Goal: Information Seeking & Learning: Learn about a topic

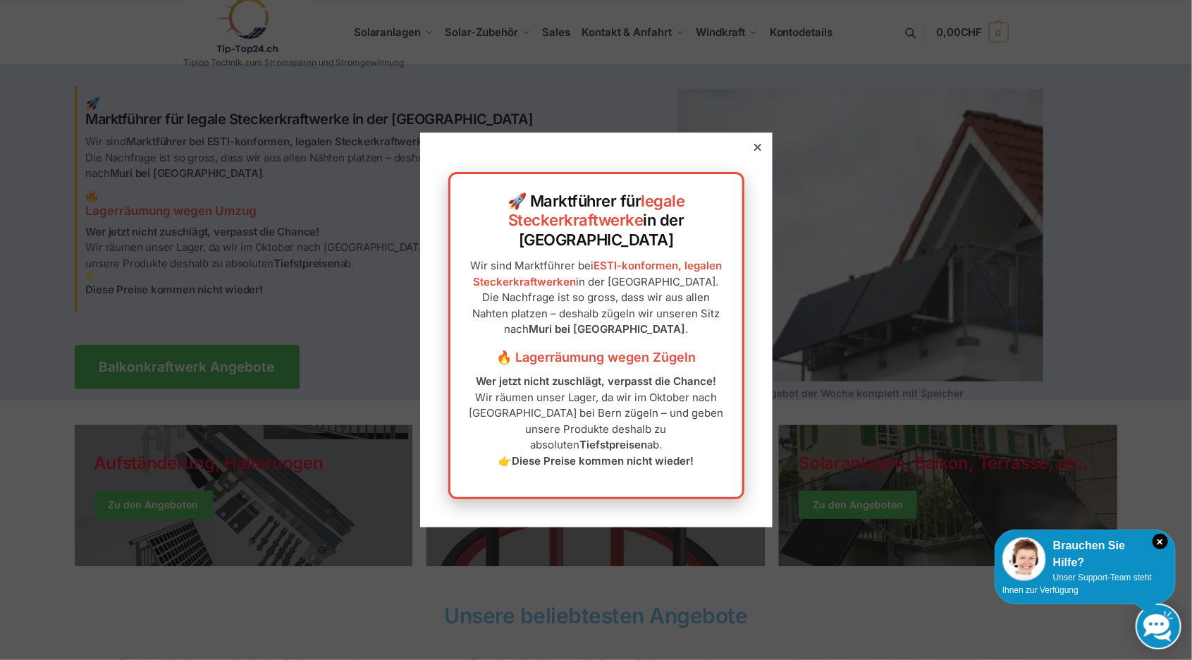
click at [756, 151] on icon at bounding box center [756, 147] width 7 height 7
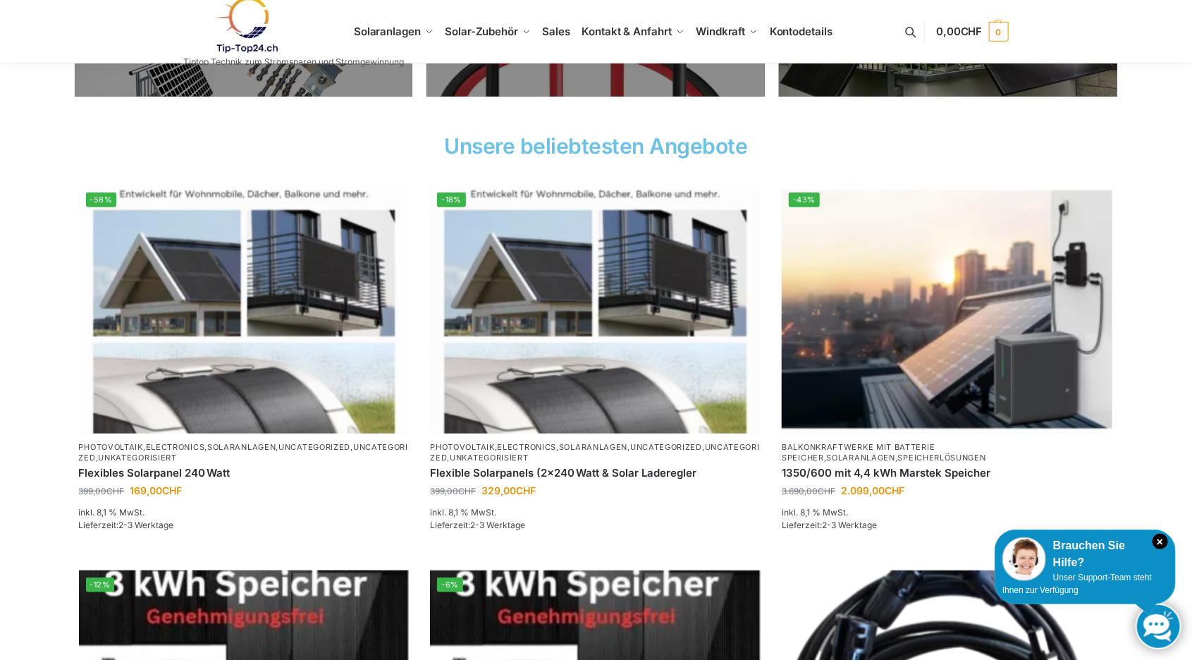
scroll to position [438, 0]
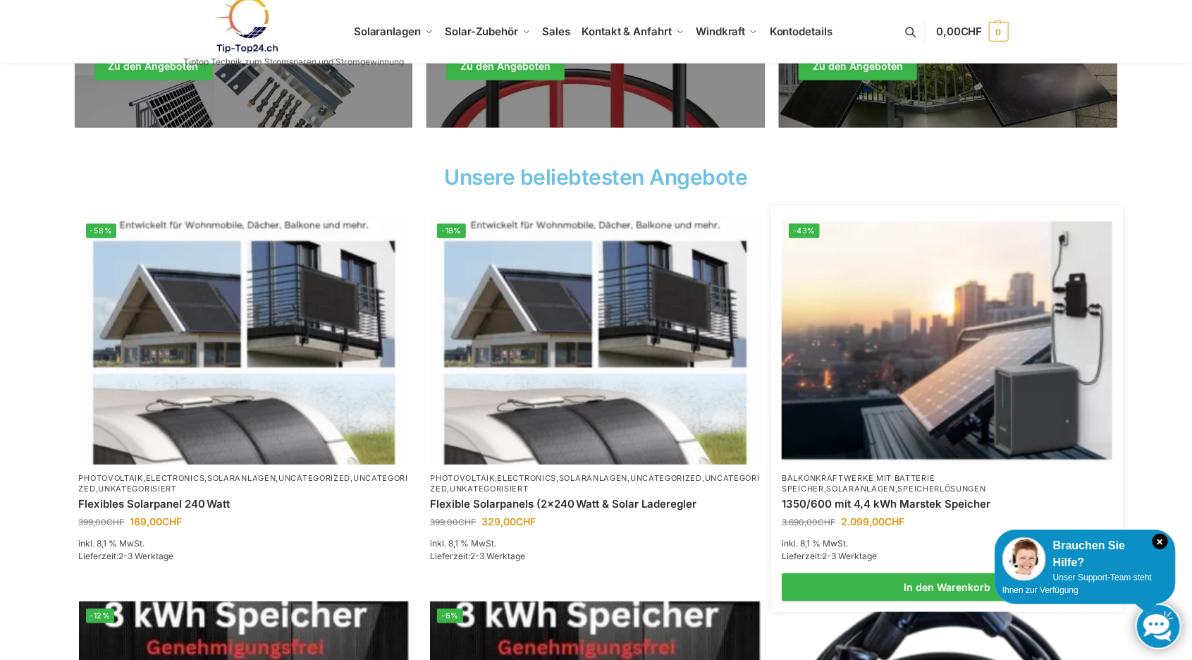
click at [934, 335] on img at bounding box center [947, 340] width 331 height 248
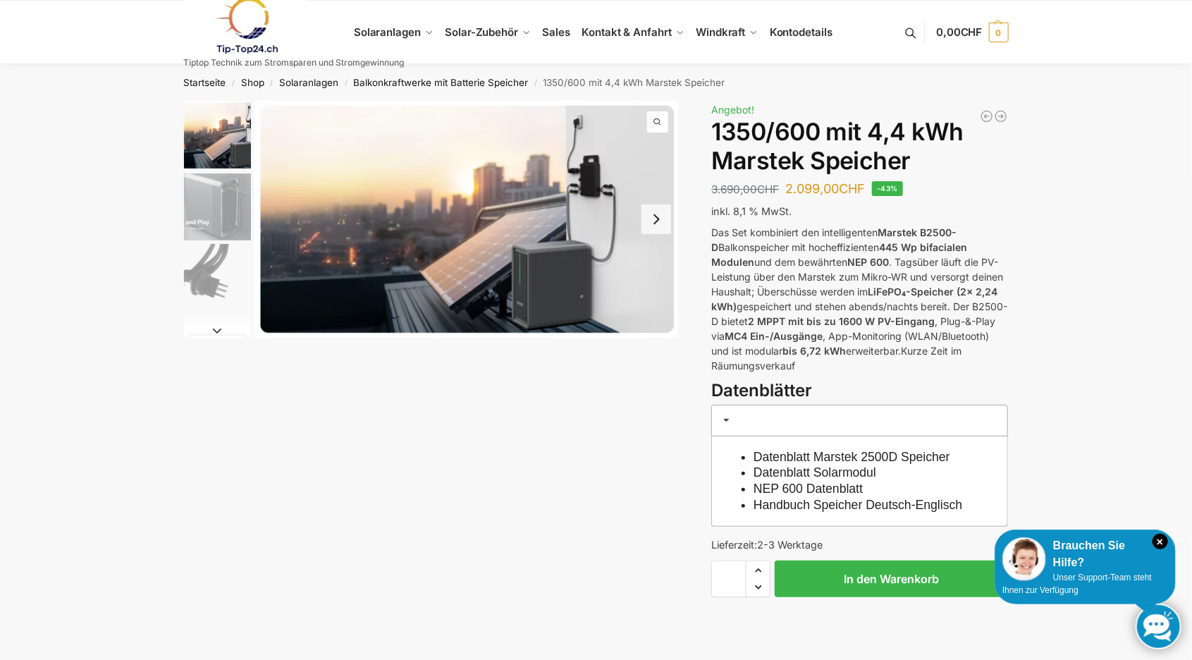
click at [653, 221] on button "Next slide" at bounding box center [656, 219] width 30 height 30
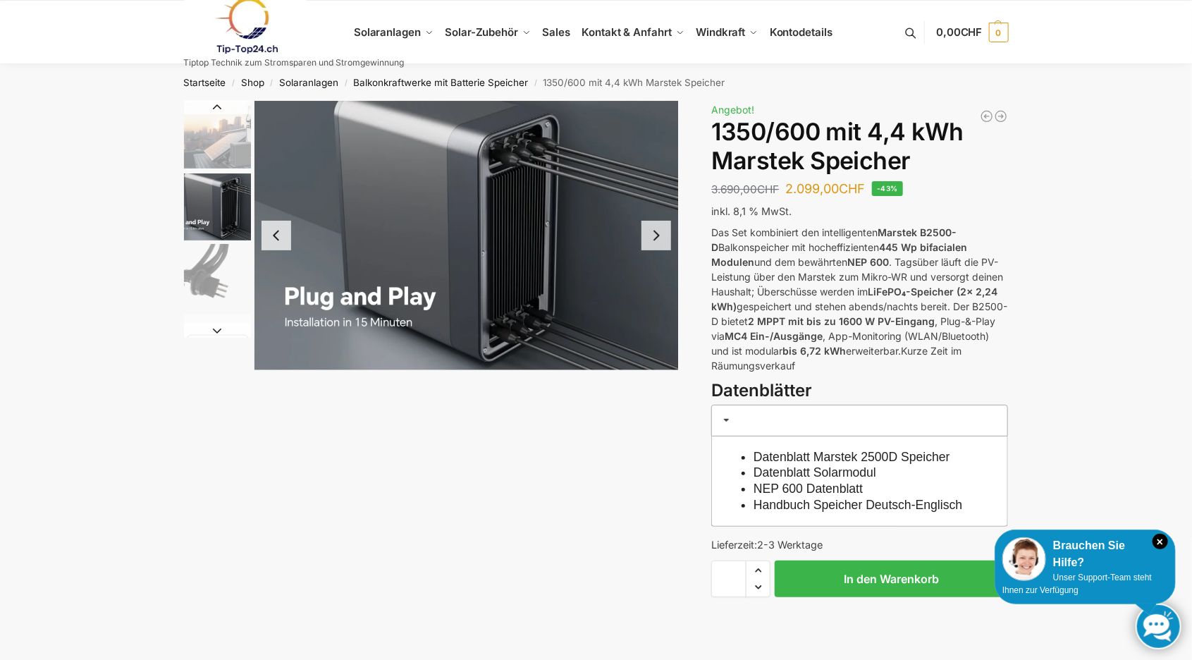
click at [653, 221] on button "Next slide" at bounding box center [656, 236] width 30 height 30
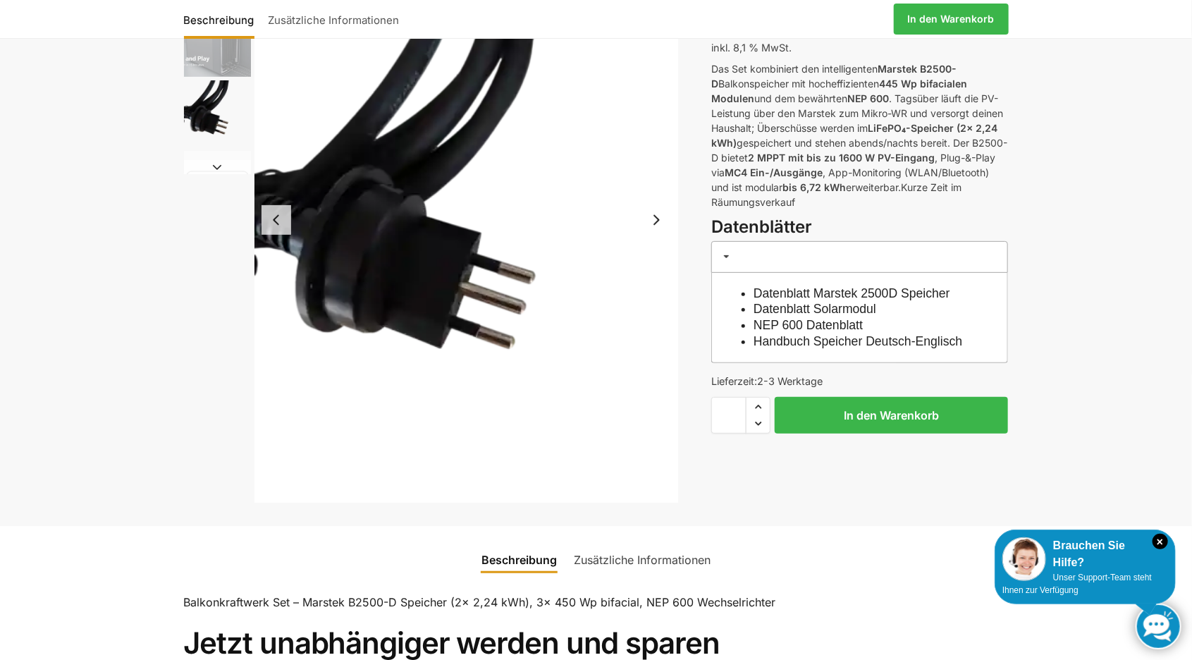
scroll to position [180, 0]
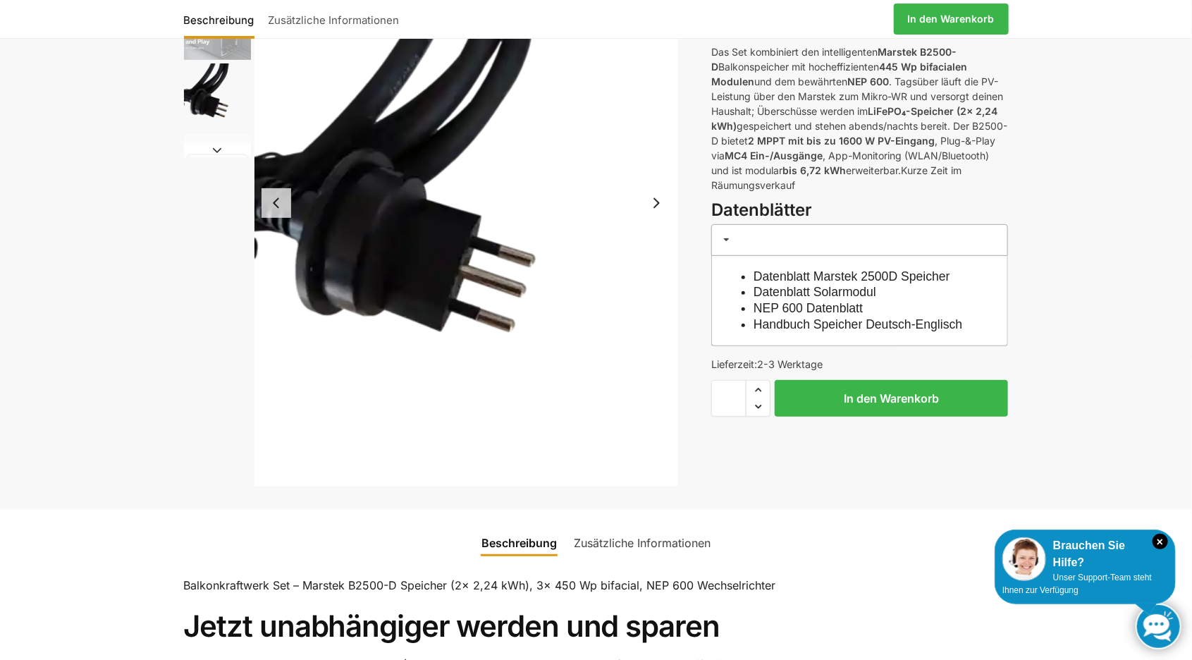
click at [853, 276] on link "Datenblatt Marstek 2500D Speicher" at bounding box center [851, 276] width 197 height 14
click at [822, 307] on link "NEP 600 Datenblatt" at bounding box center [807, 308] width 109 height 14
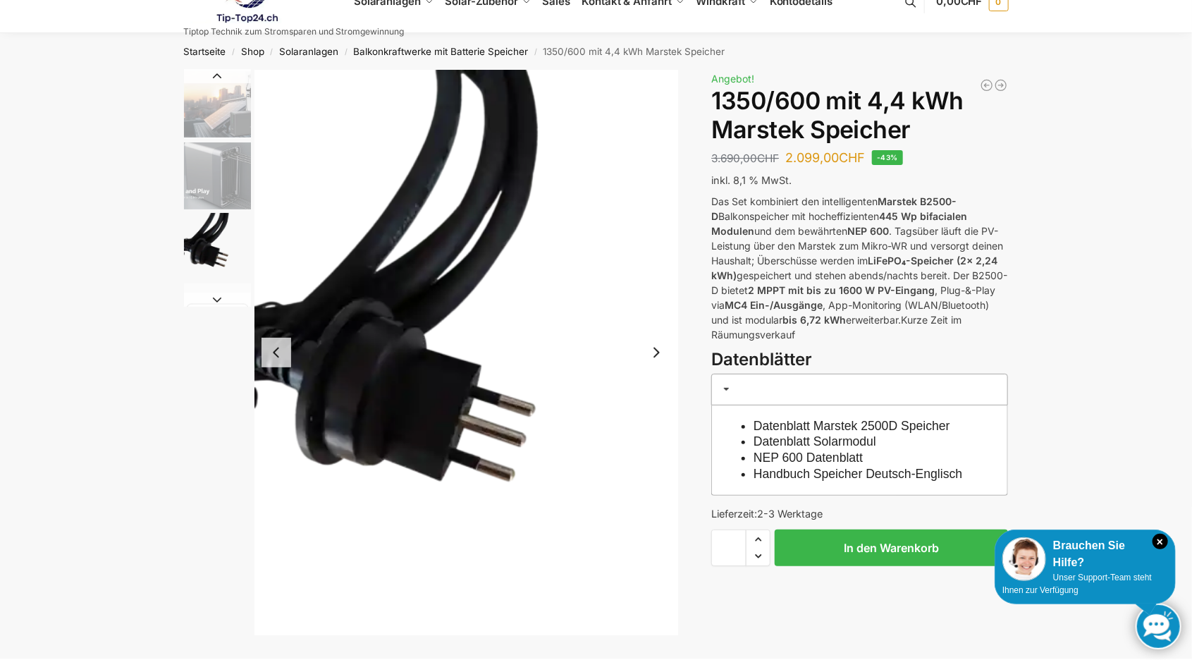
scroll to position [0, 0]
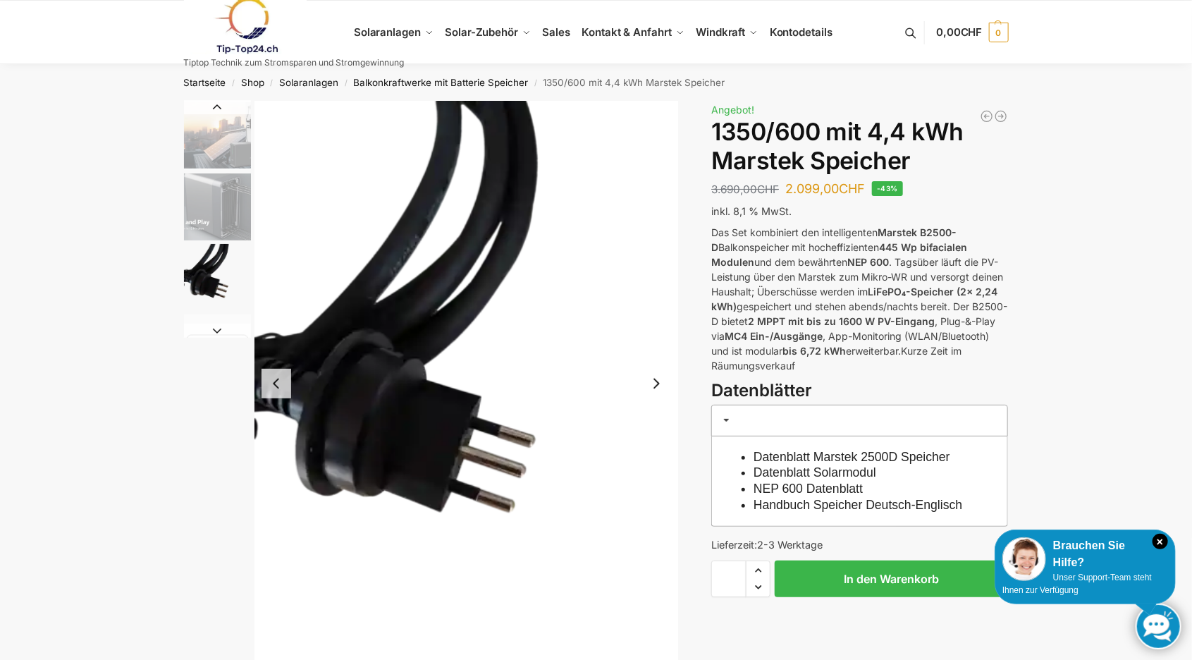
click at [656, 386] on button "Next slide" at bounding box center [656, 384] width 30 height 30
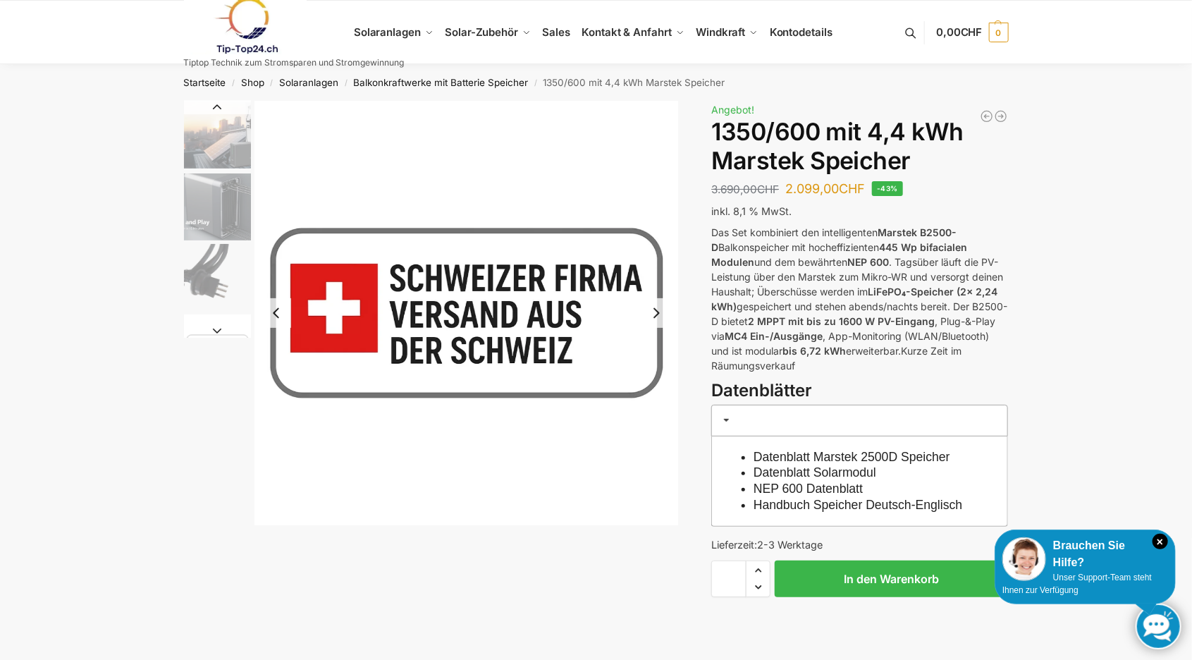
click at [656, 381] on img "4 / 9" at bounding box center [466, 313] width 424 height 424
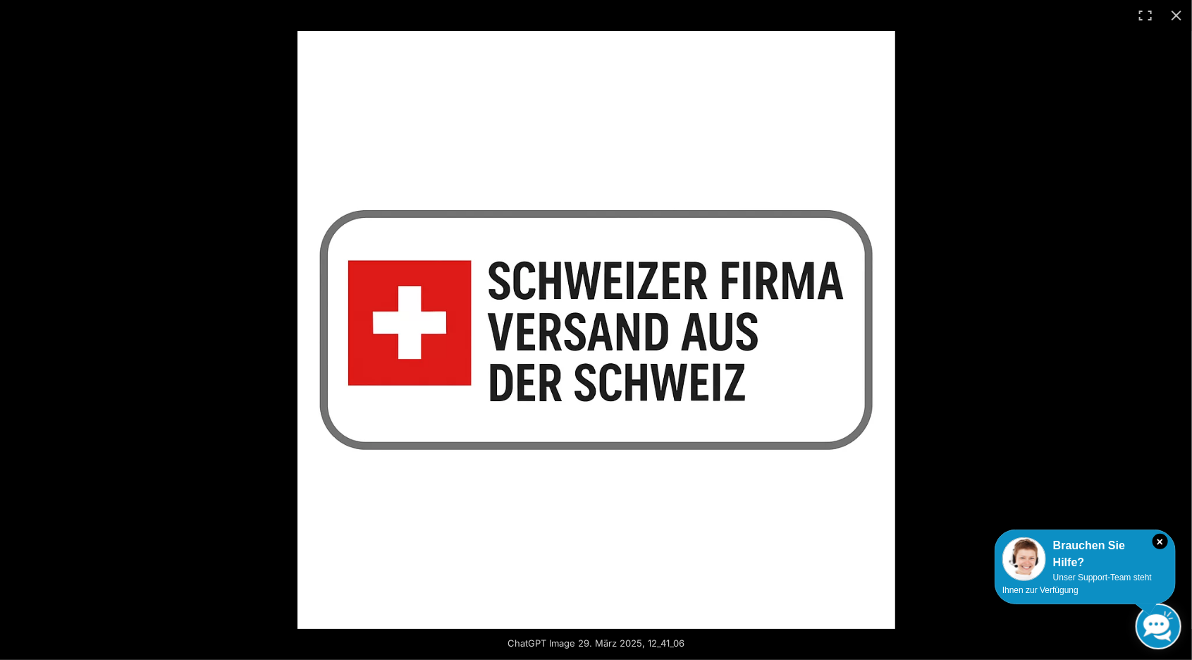
click at [683, 331] on img at bounding box center [596, 330] width 598 height 598
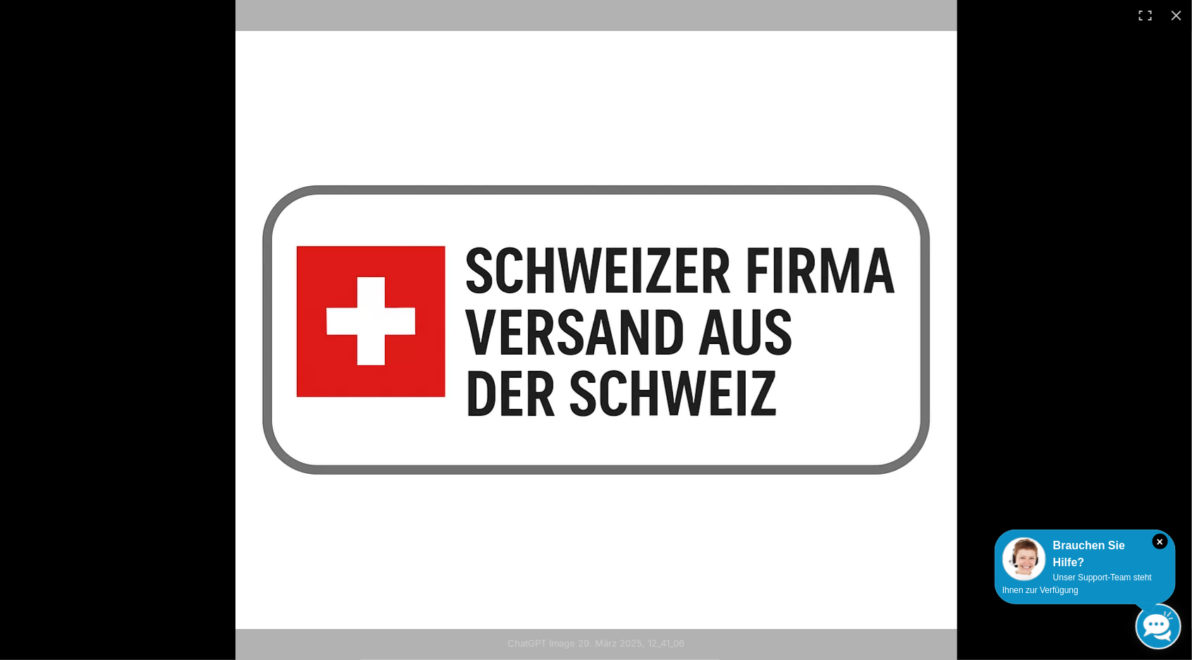
click at [683, 331] on img at bounding box center [596, 330] width 722 height 722
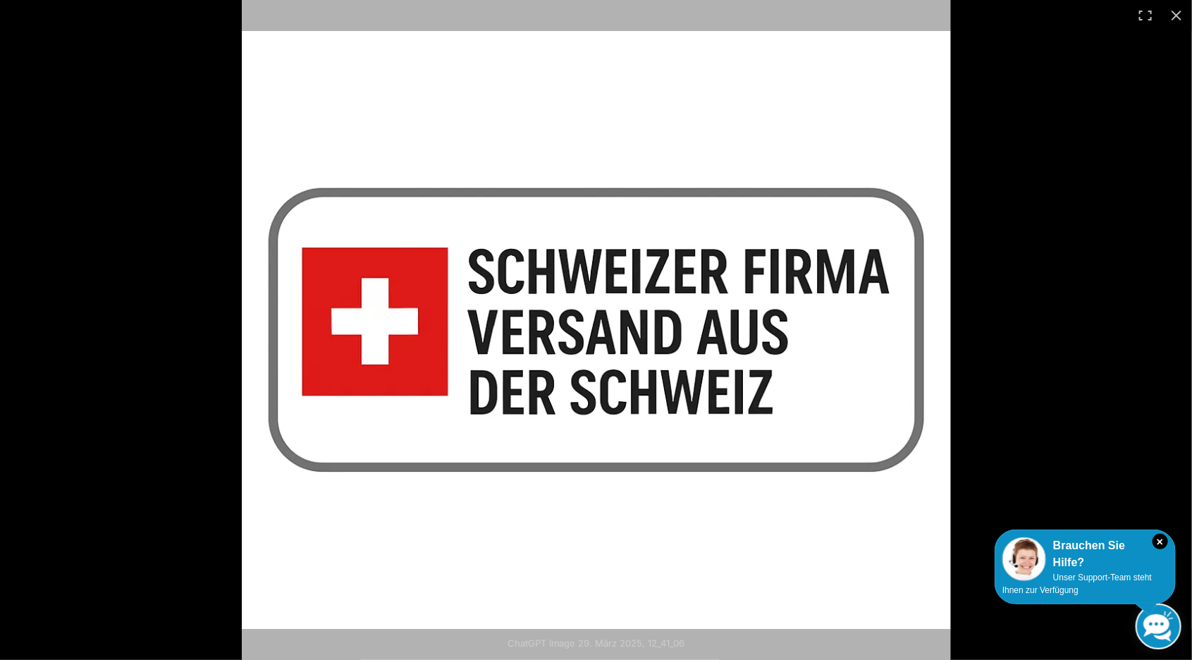
click at [683, 331] on img at bounding box center [596, 329] width 708 height 708
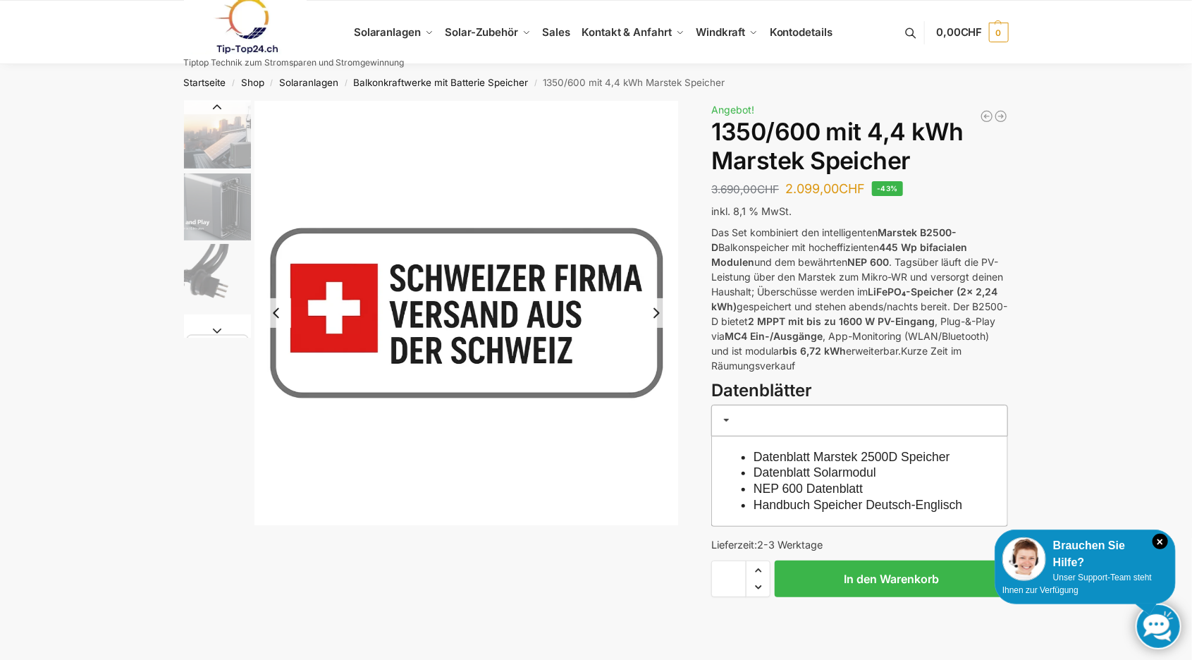
click at [269, 312] on button "Previous slide" at bounding box center [276, 313] width 30 height 30
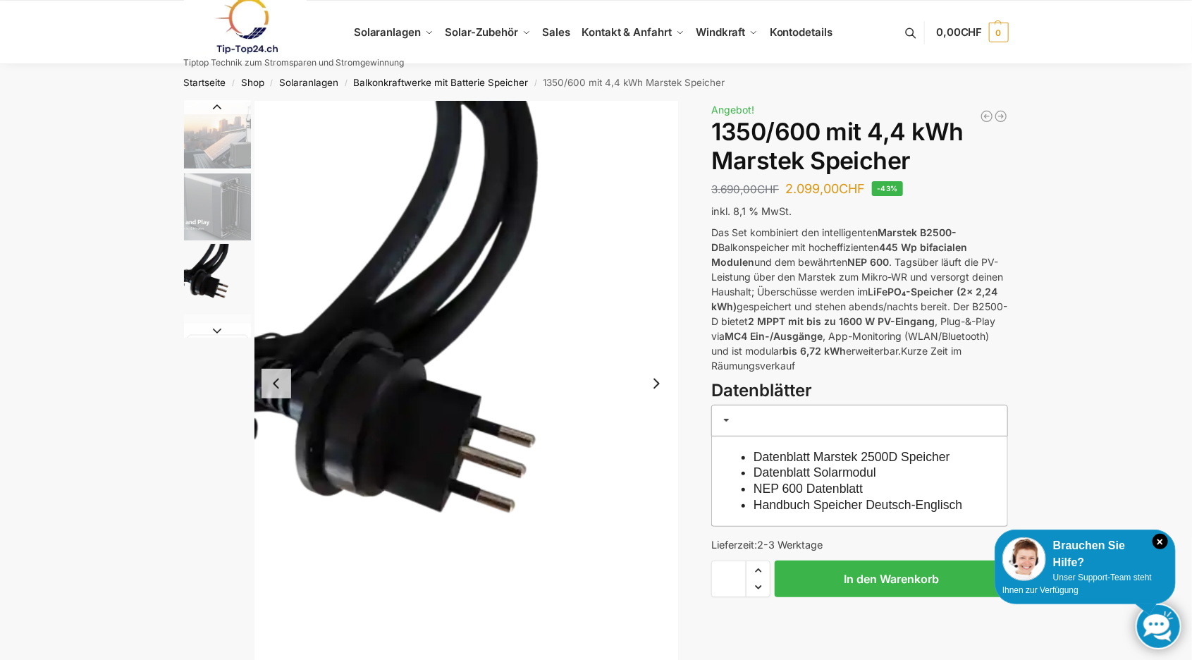
click at [270, 311] on img "3 / 9" at bounding box center [466, 383] width 424 height 565
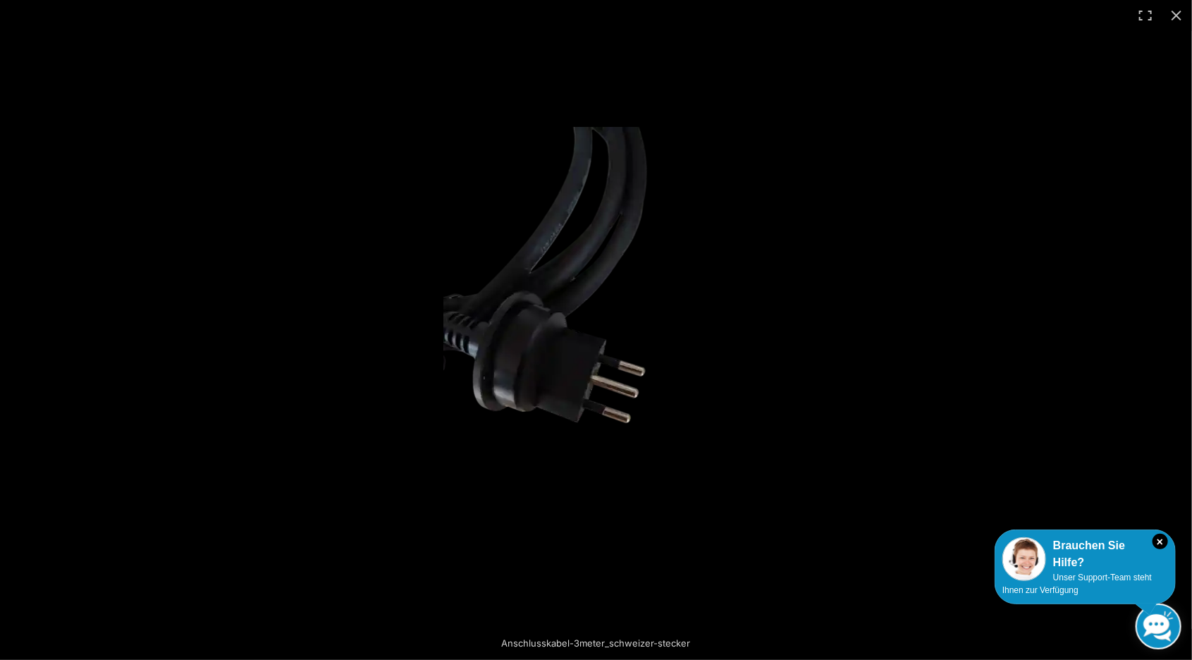
click at [442, 366] on div at bounding box center [596, 330] width 1192 height 660
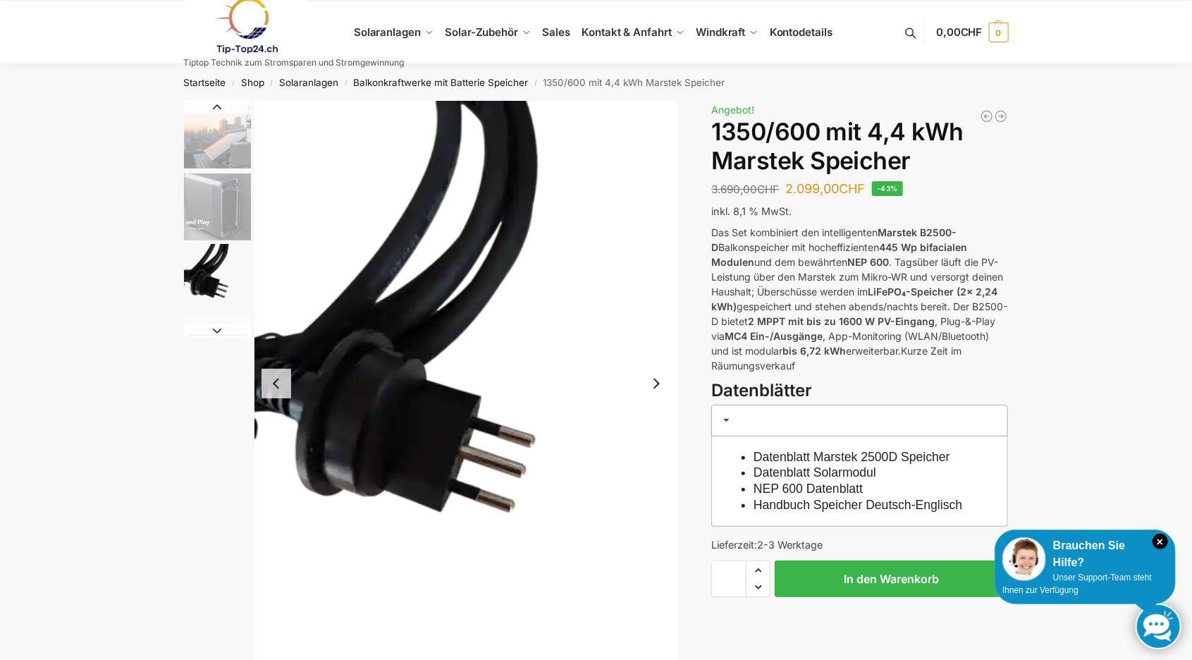
click at [275, 386] on button "Previous slide" at bounding box center [276, 384] width 30 height 30
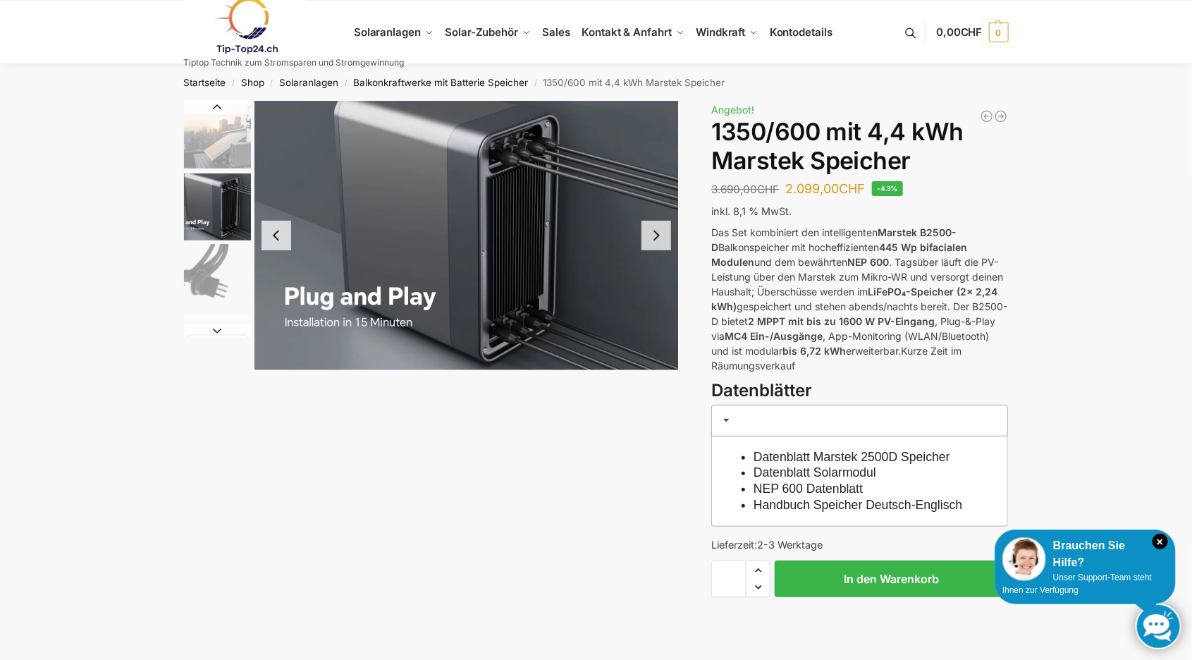
click at [276, 228] on button "Previous slide" at bounding box center [276, 236] width 30 height 30
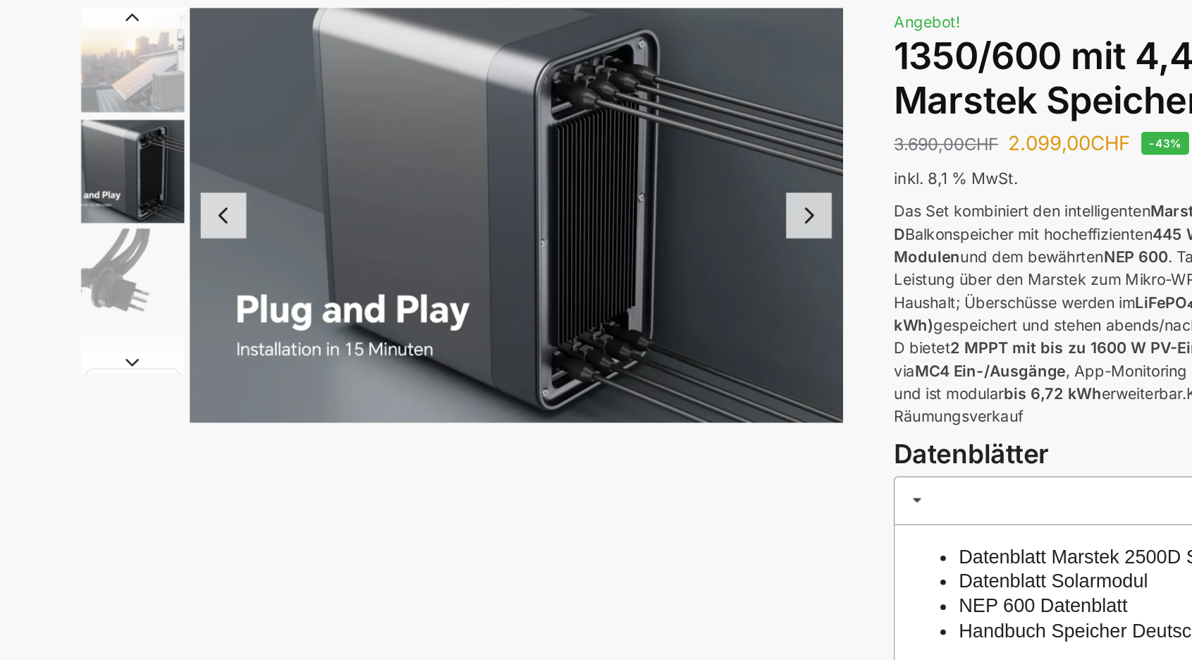
drag, startPoint x: 0, startPoint y: 0, endPoint x: 837, endPoint y: 142, distance: 848.6
click at [836, 142] on h1 "1350/600 mit 4,4 kWh Marstek Speicher" at bounding box center [859, 147] width 297 height 58
